Goal: Transaction & Acquisition: Obtain resource

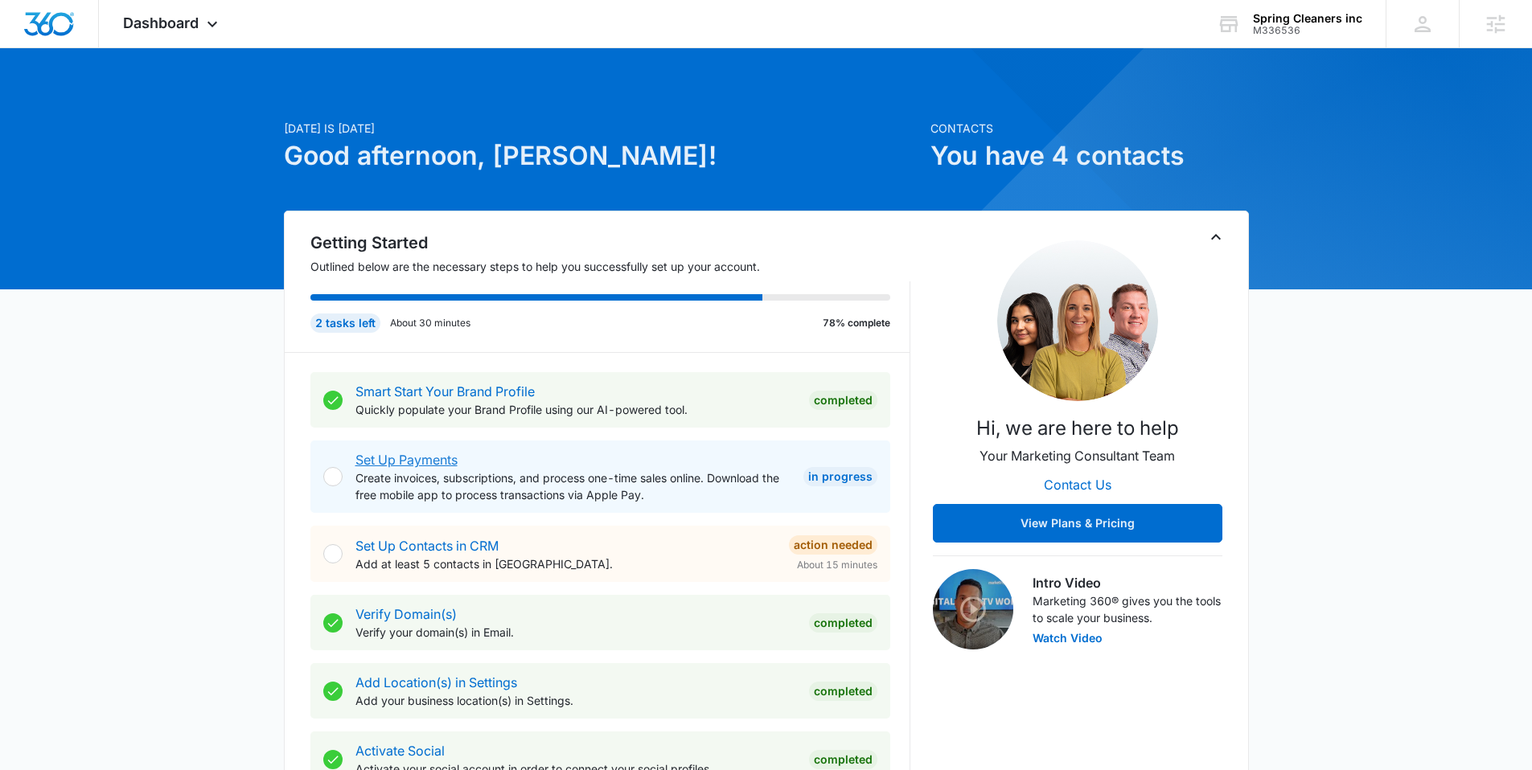
click at [440, 462] on link "Set Up Payments" at bounding box center [406, 460] width 102 height 16
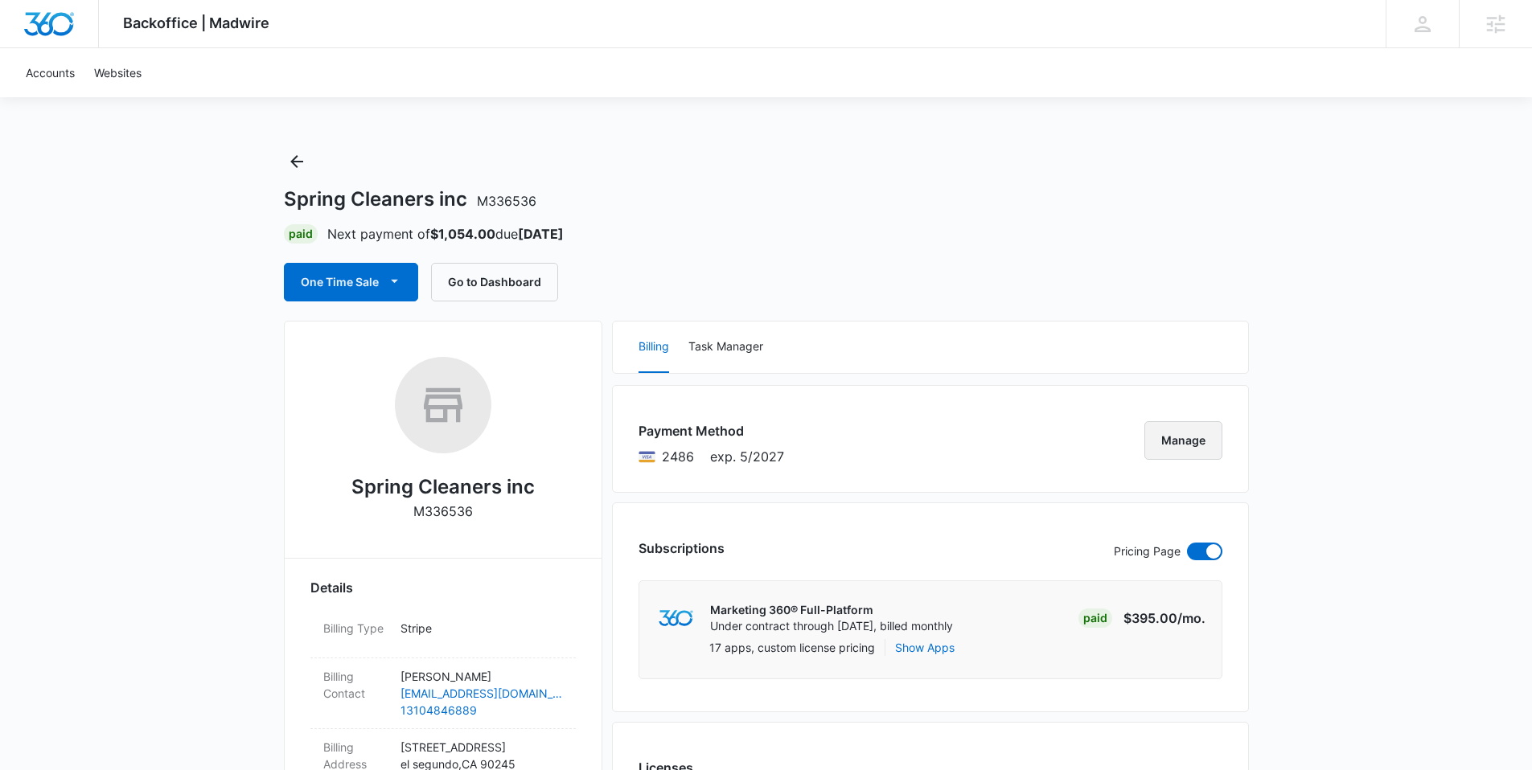
click at [1177, 444] on button "Manage" at bounding box center [1183, 440] width 78 height 39
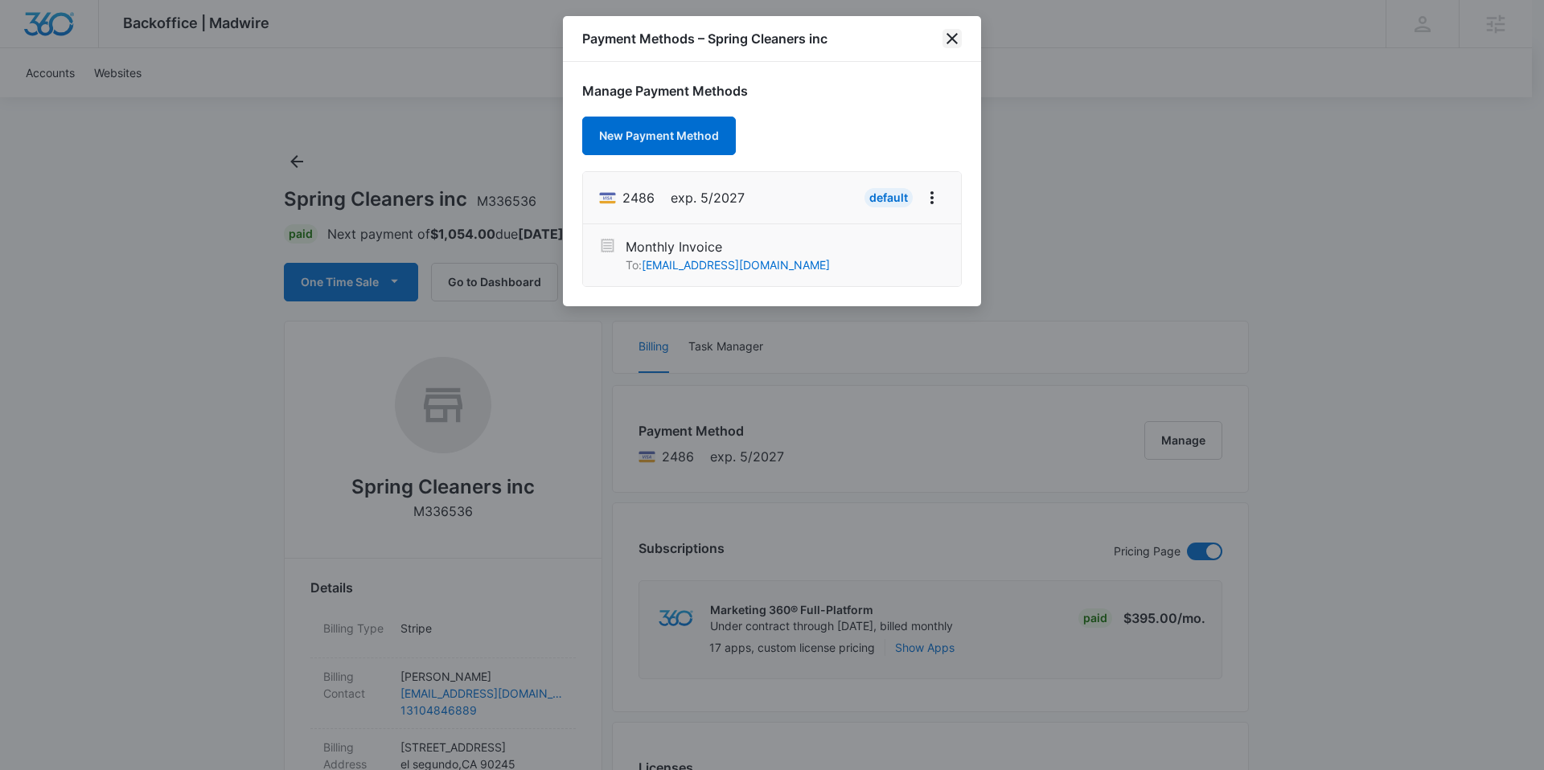
click at [955, 43] on icon "close" at bounding box center [952, 38] width 11 height 11
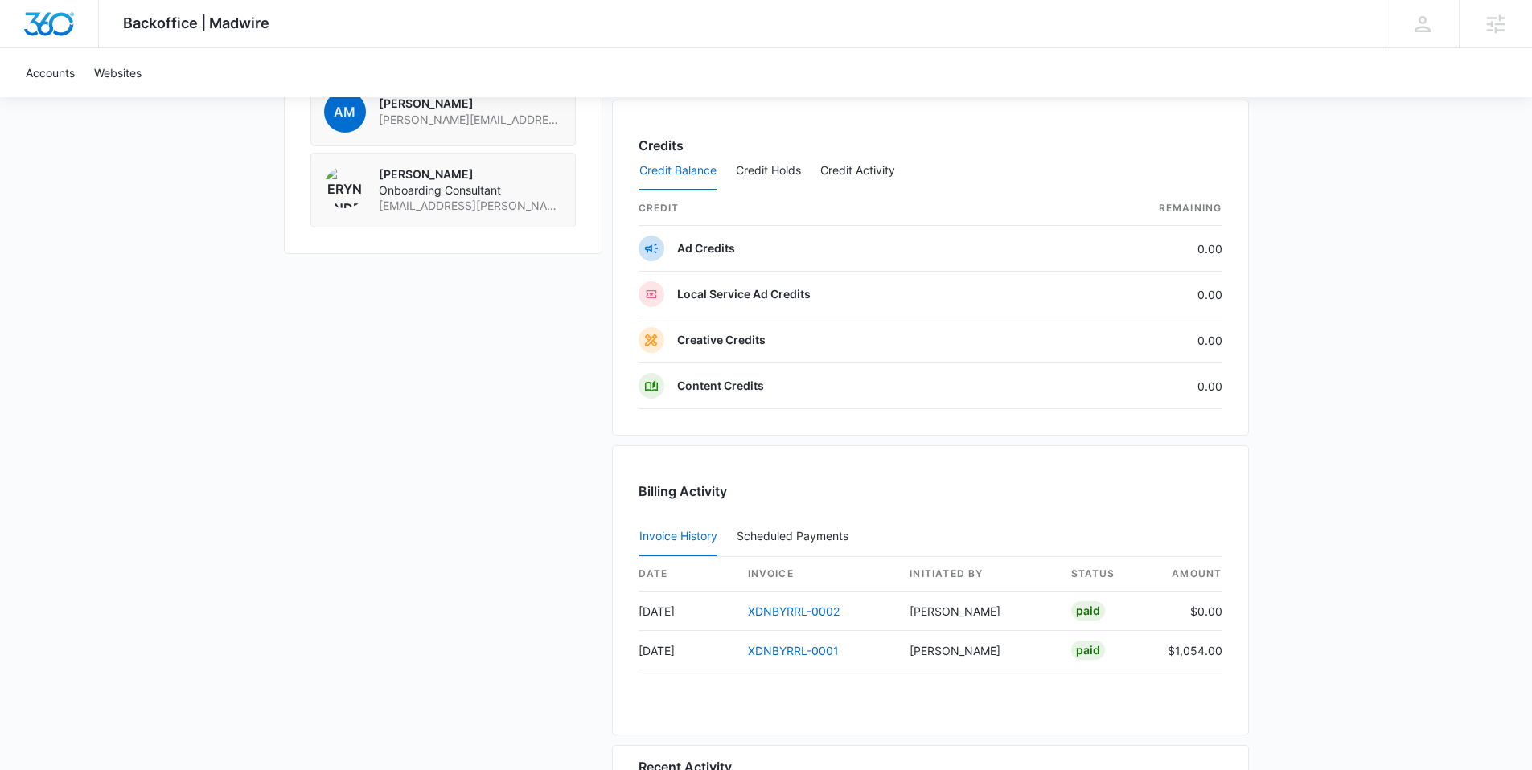
scroll to position [1382, 0]
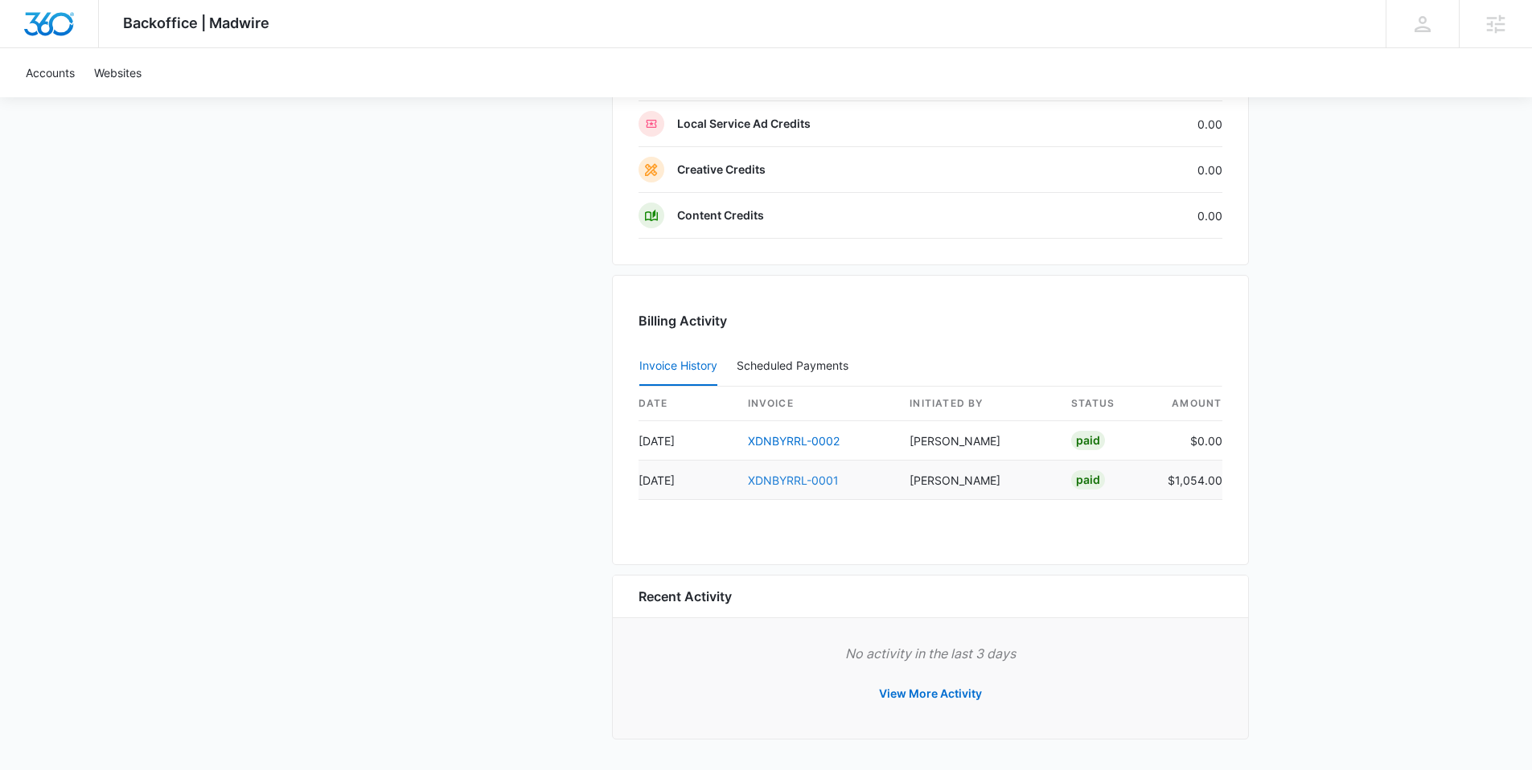
click at [815, 479] on link "XDNBYRRL-0001" at bounding box center [793, 481] width 91 height 14
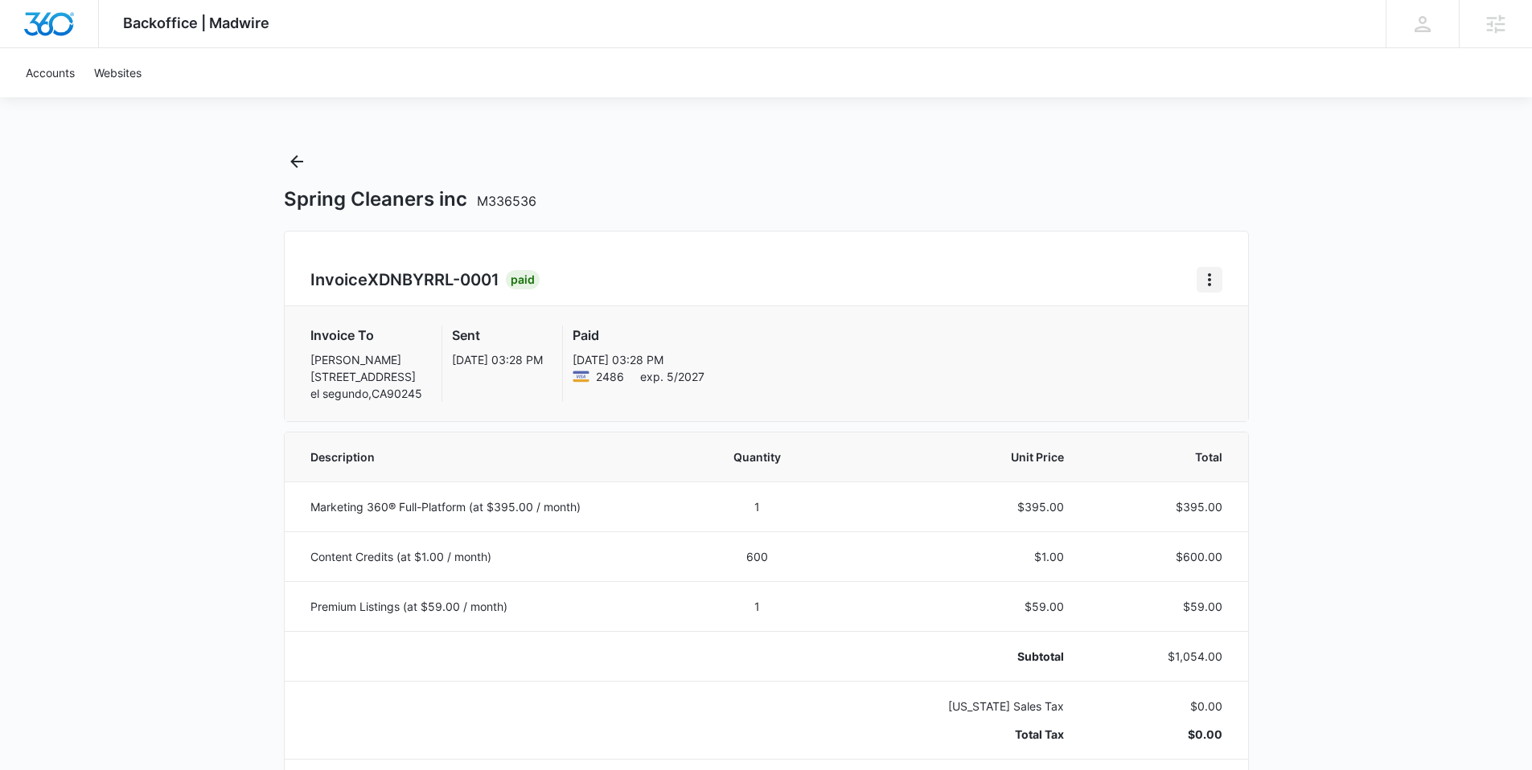
click at [1208, 282] on icon "Home" at bounding box center [1209, 279] width 19 height 19
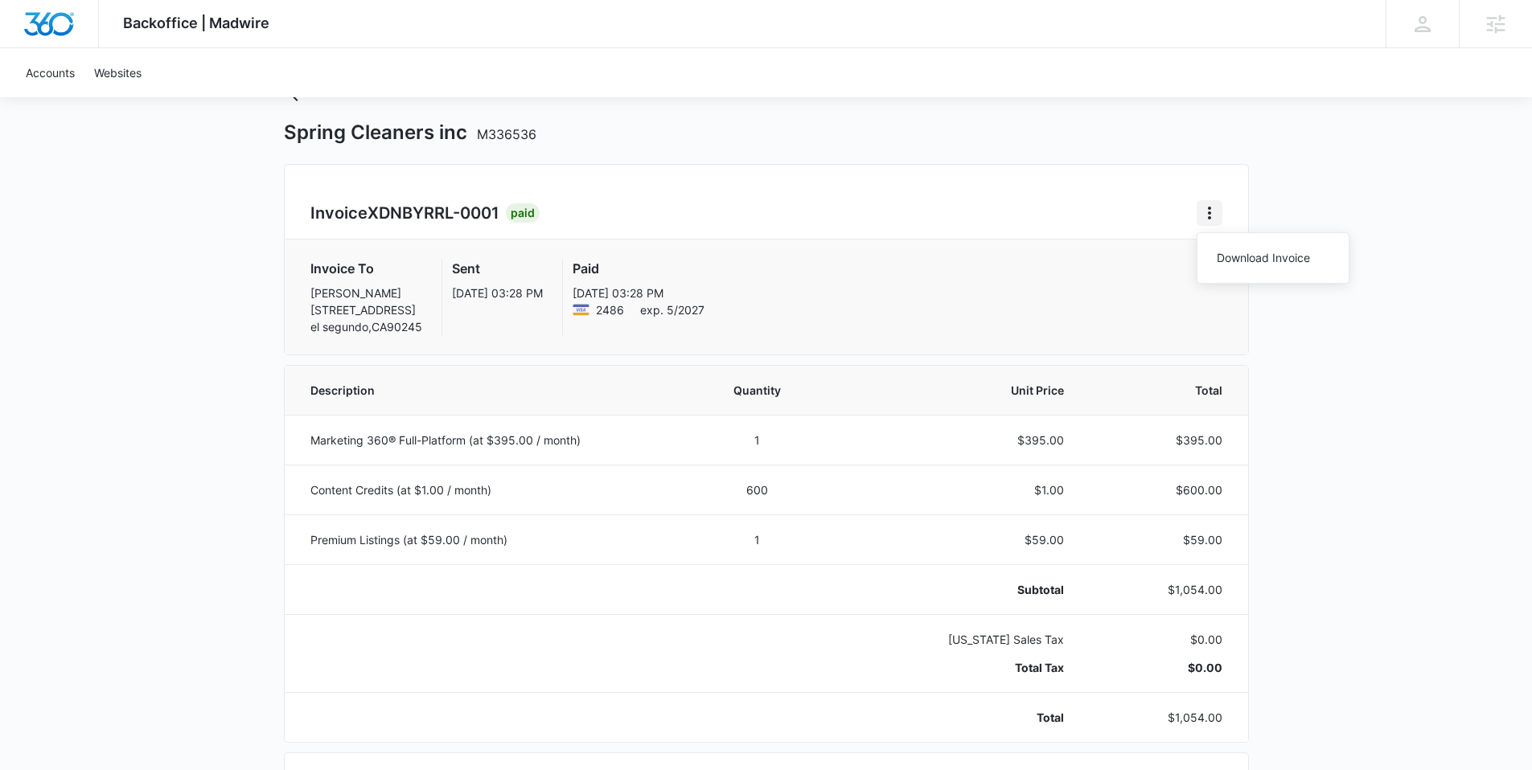
scroll to position [84, 0]
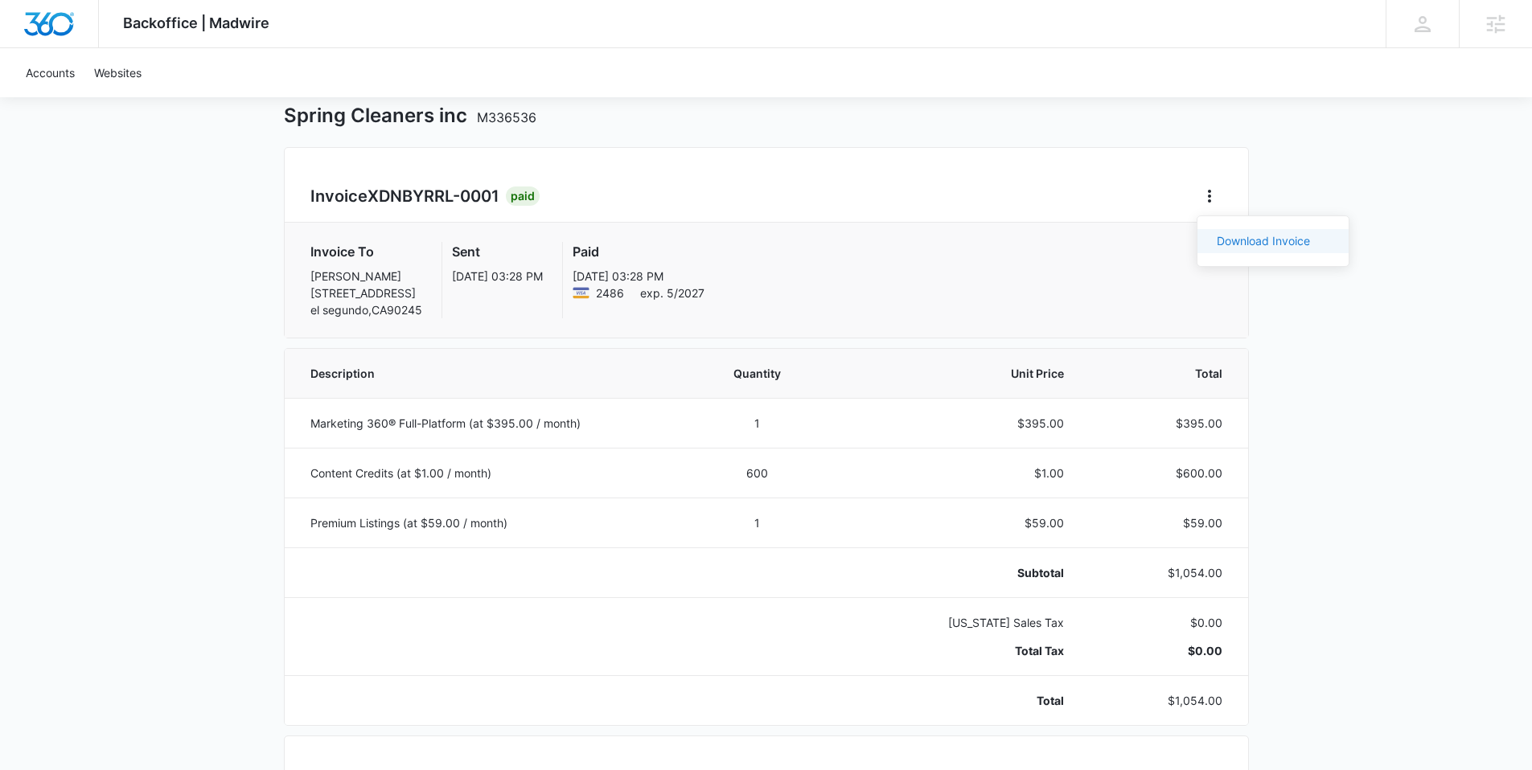
click at [1239, 248] on link "Download Invoice" at bounding box center [1263, 241] width 93 height 14
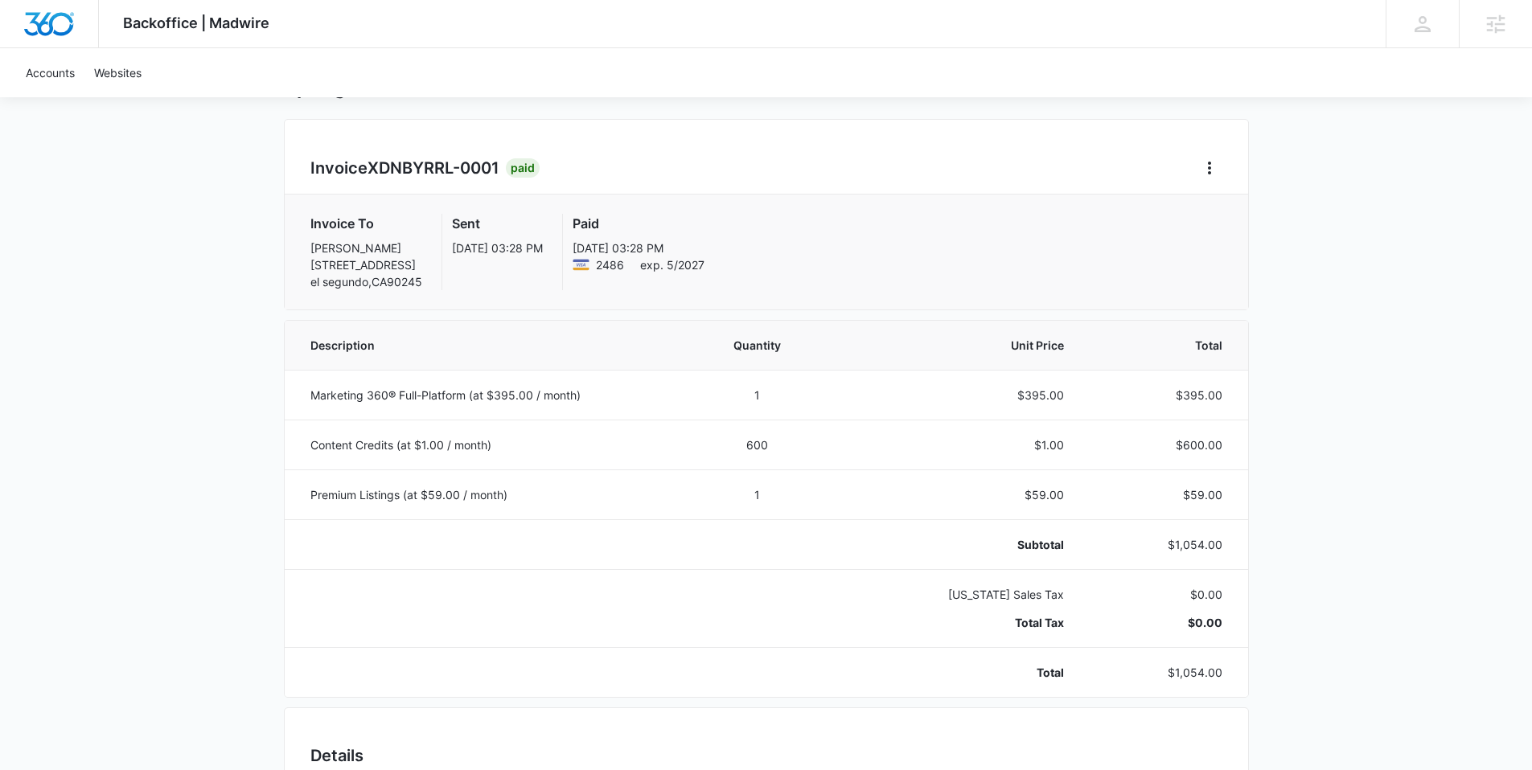
scroll to position [56, 0]
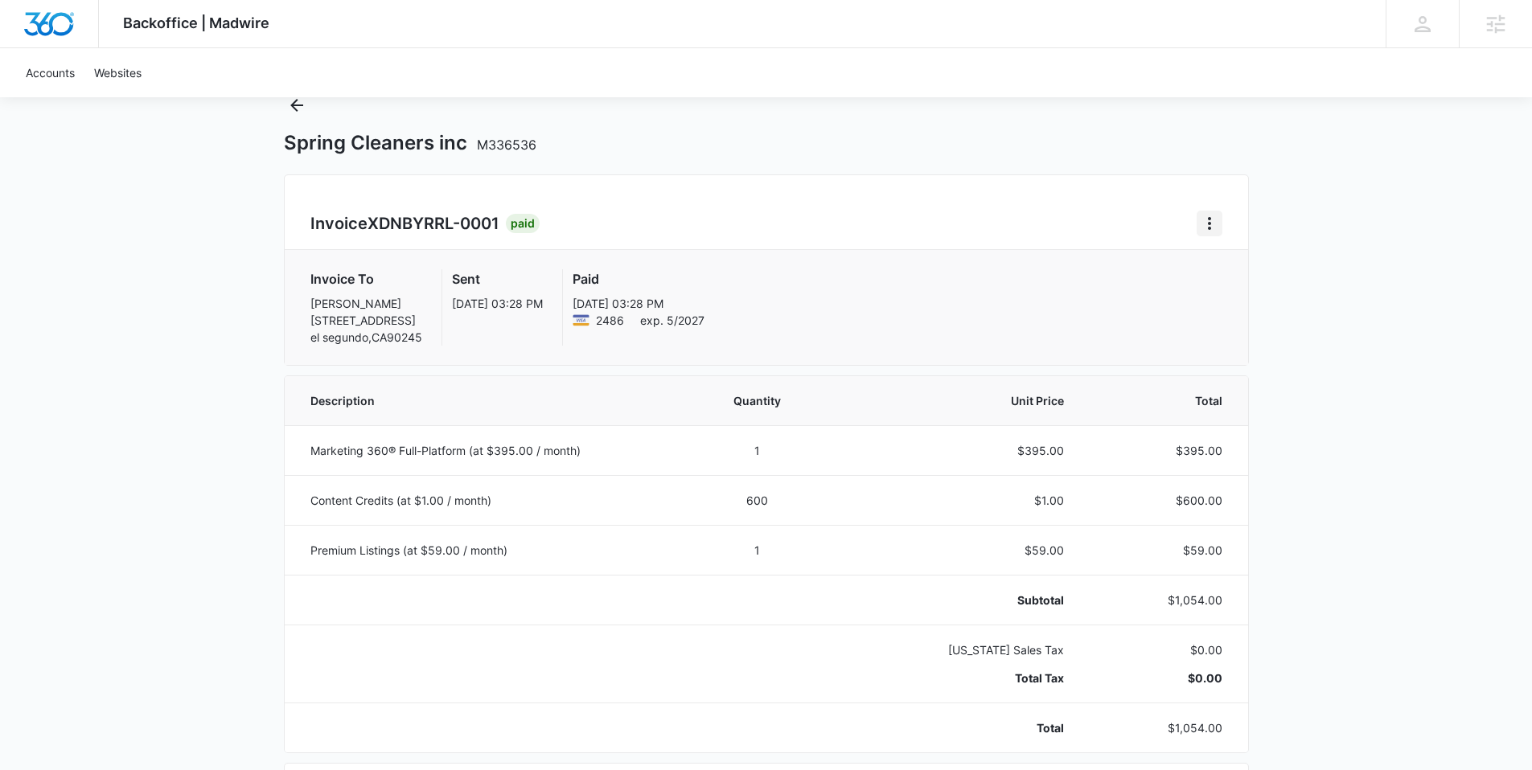
click at [1208, 227] on icon "Home" at bounding box center [1209, 223] width 19 height 19
click at [294, 105] on icon "Back" at bounding box center [296, 105] width 13 height 13
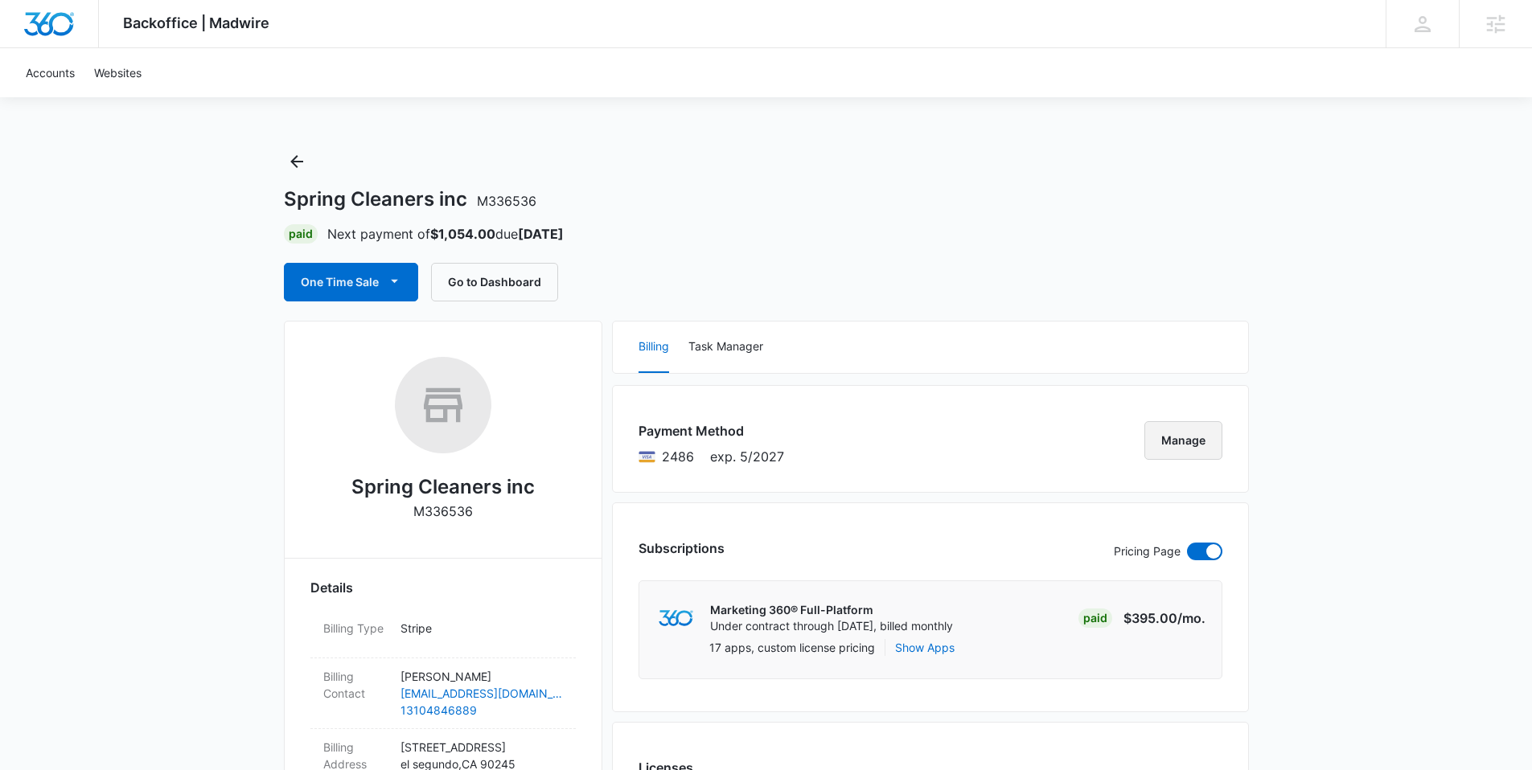
click at [1169, 443] on button "Manage" at bounding box center [1183, 440] width 78 height 39
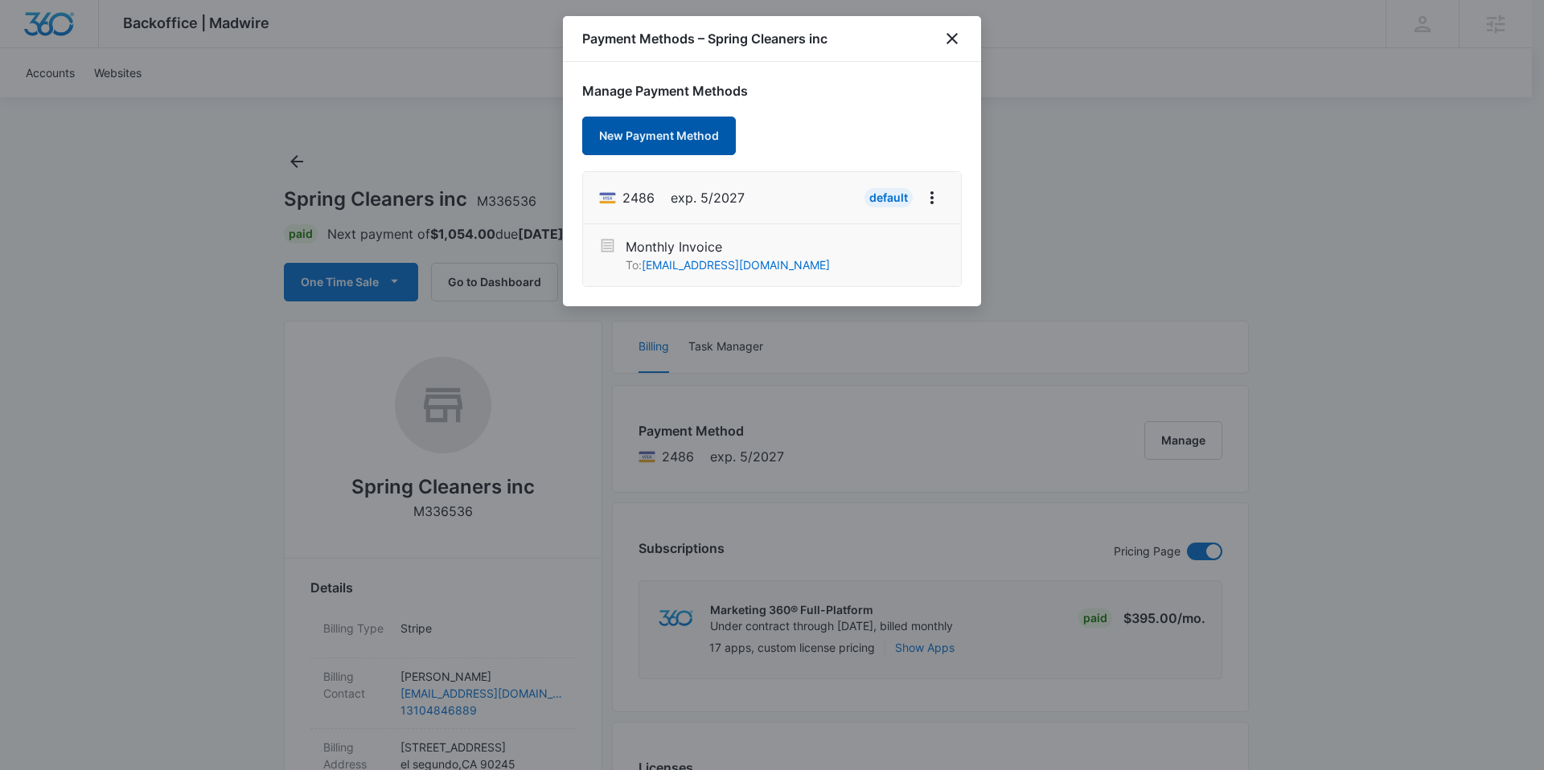
click at [689, 140] on button "New Payment Method" at bounding box center [659, 136] width 154 height 39
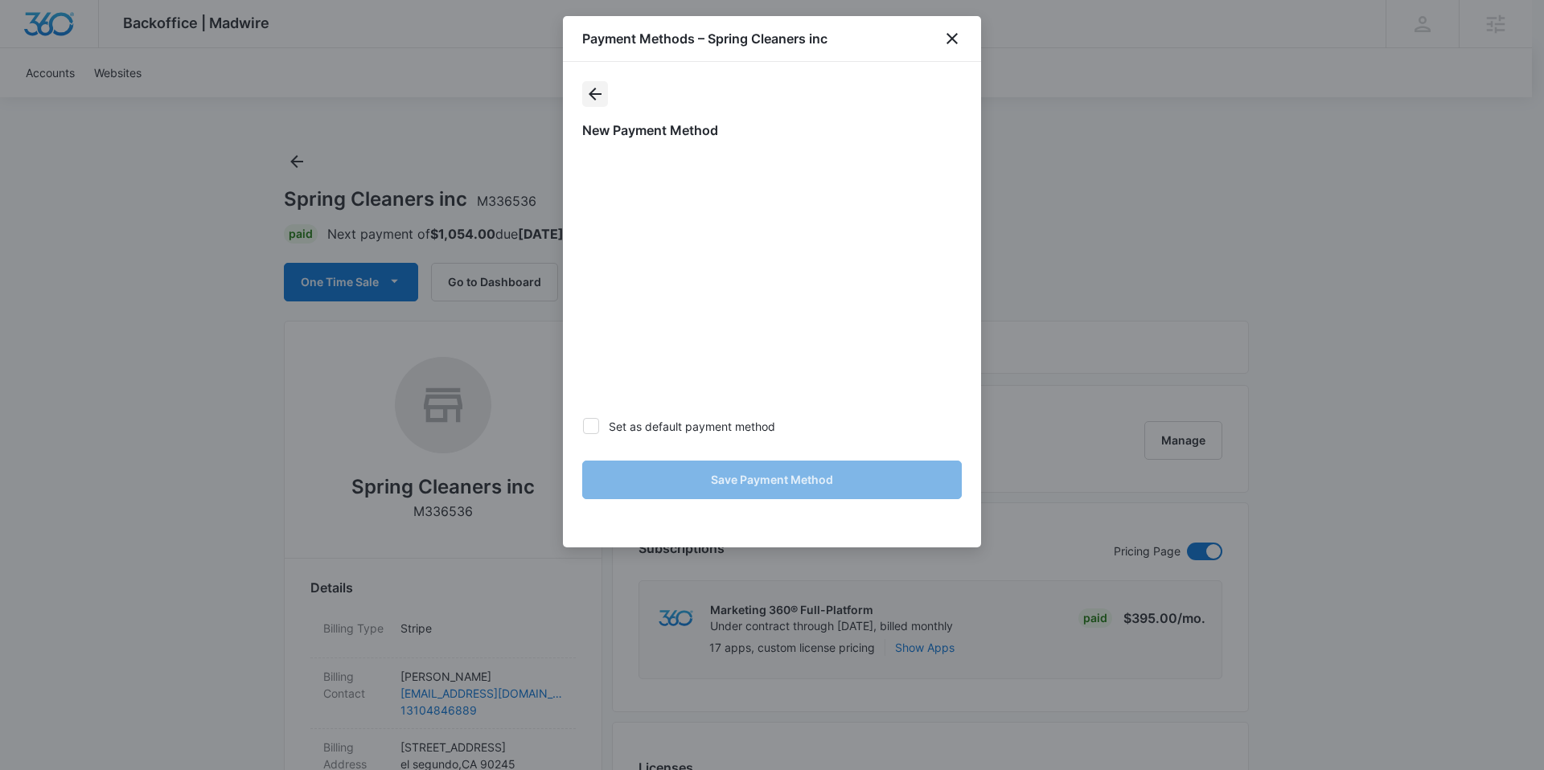
click at [593, 88] on icon "actions.back" at bounding box center [594, 93] width 19 height 19
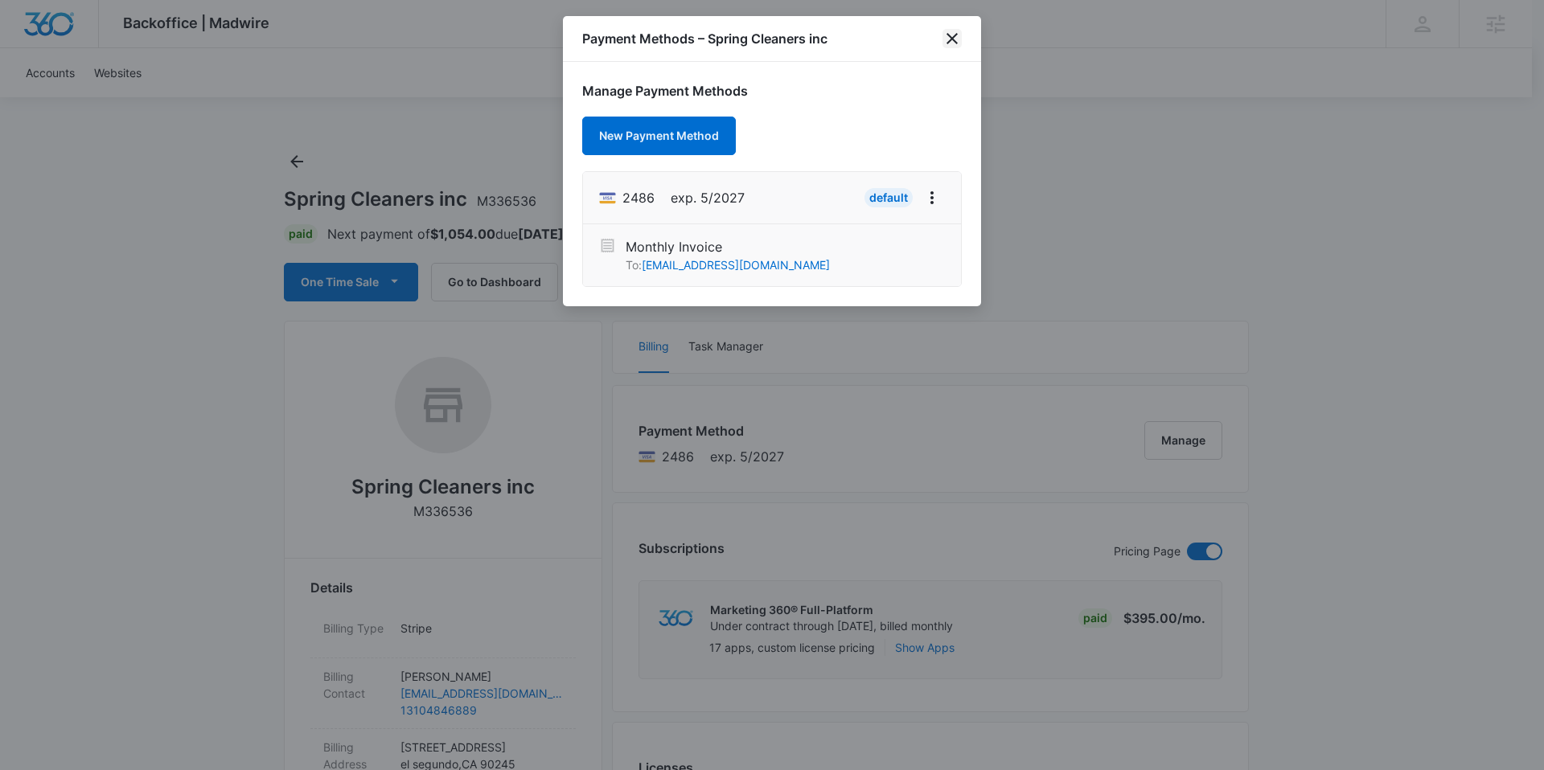
click at [954, 35] on icon "close" at bounding box center [952, 38] width 19 height 19
